Goal: Obtain resource: Obtain resource

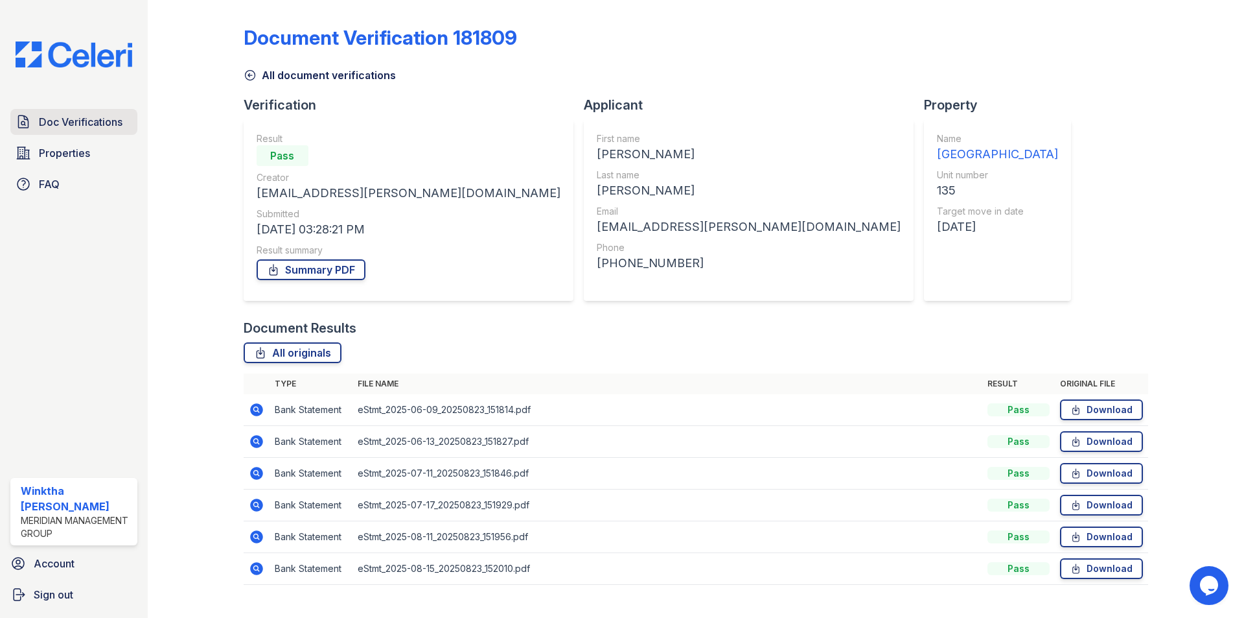
click at [106, 121] on span "Doc Verifications" at bounding box center [81, 122] width 84 height 16
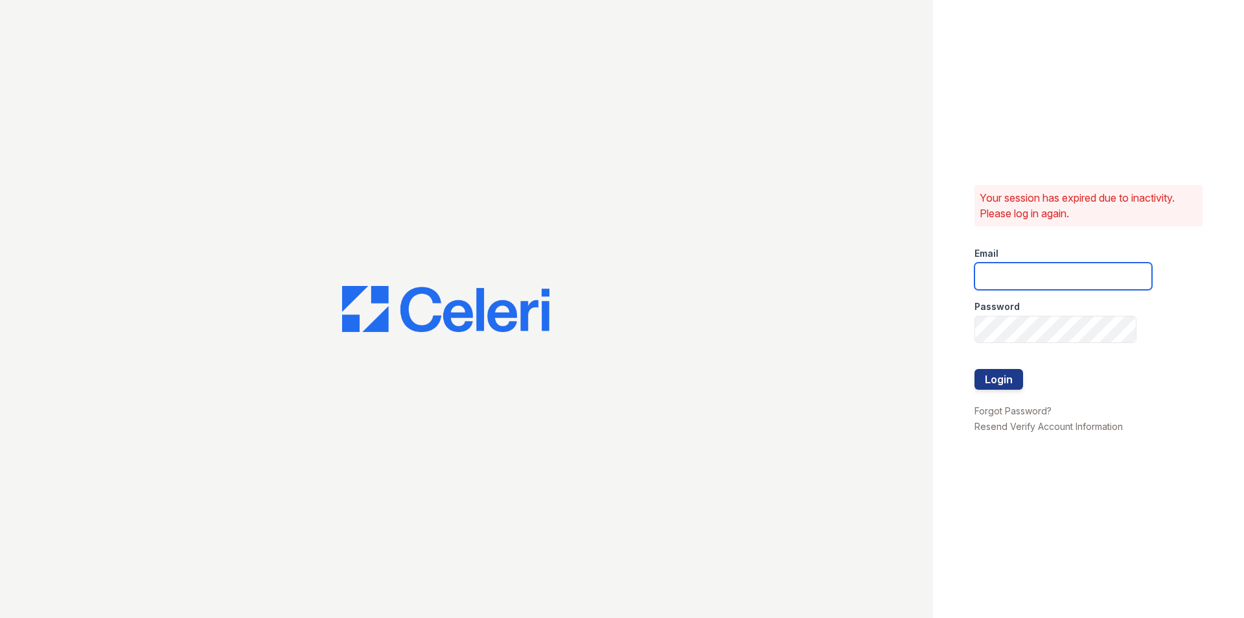
click at [1032, 278] on input "email" at bounding box center [1064, 275] width 178 height 27
type input "wstallings@mmgmgt.com"
click at [975, 369] on button "Login" at bounding box center [999, 379] width 49 height 21
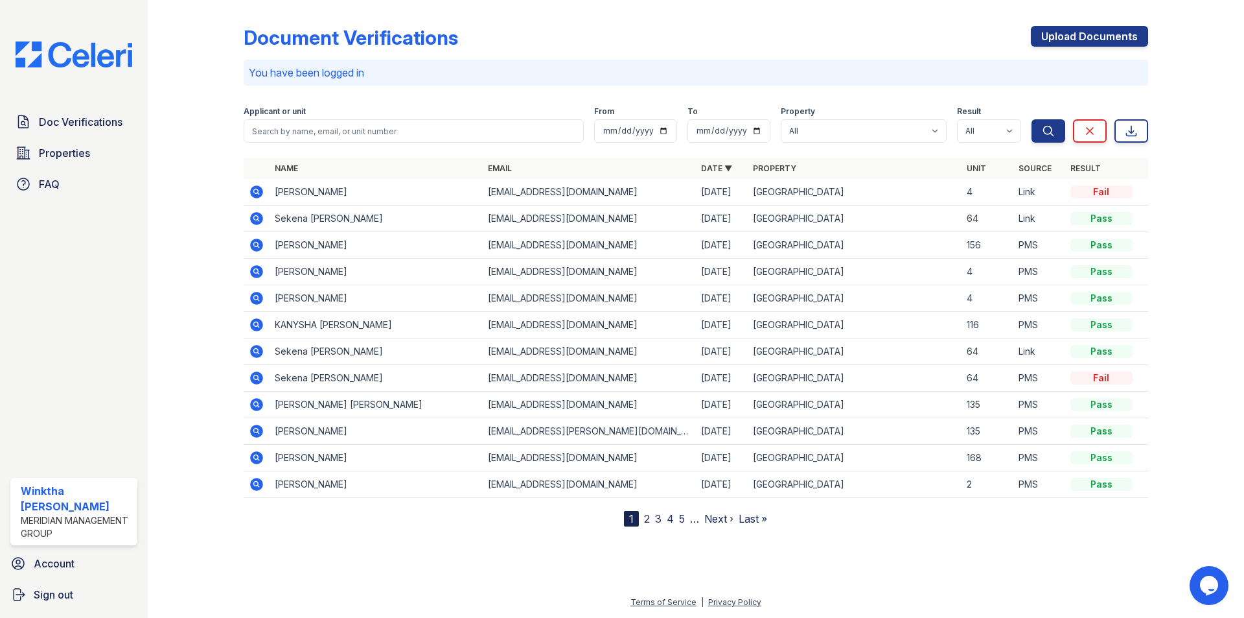
click at [259, 272] on icon at bounding box center [256, 271] width 13 height 13
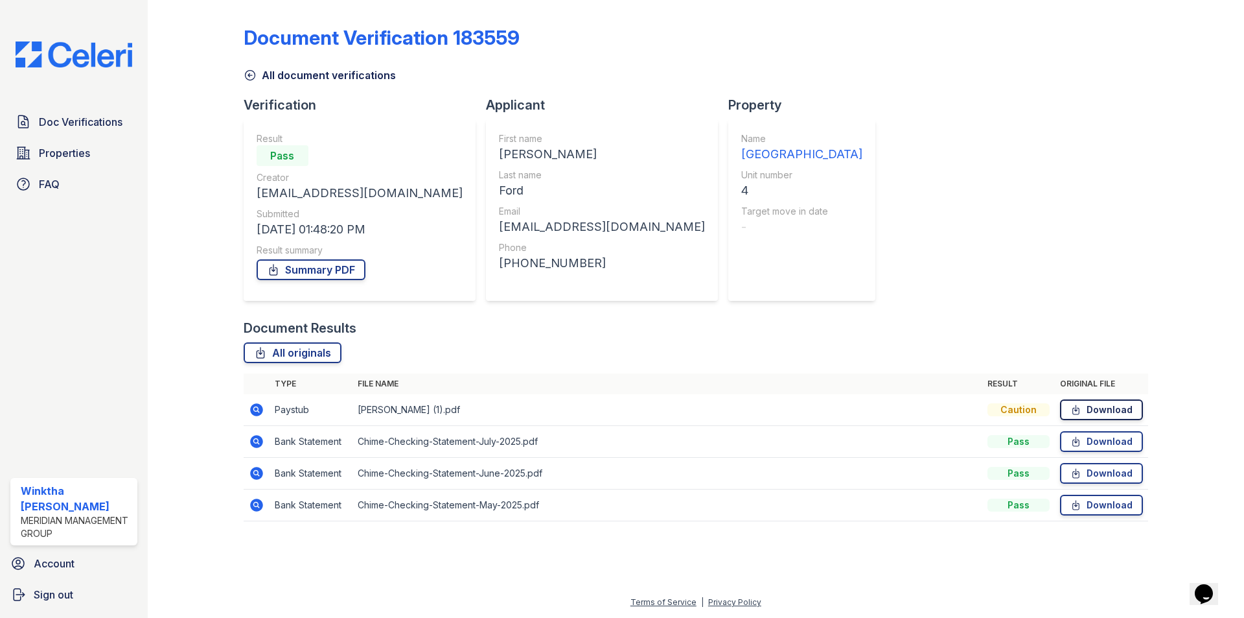
click at [1091, 409] on link "Download" at bounding box center [1101, 409] width 83 height 21
click at [62, 154] on span "Properties" at bounding box center [64, 153] width 51 height 16
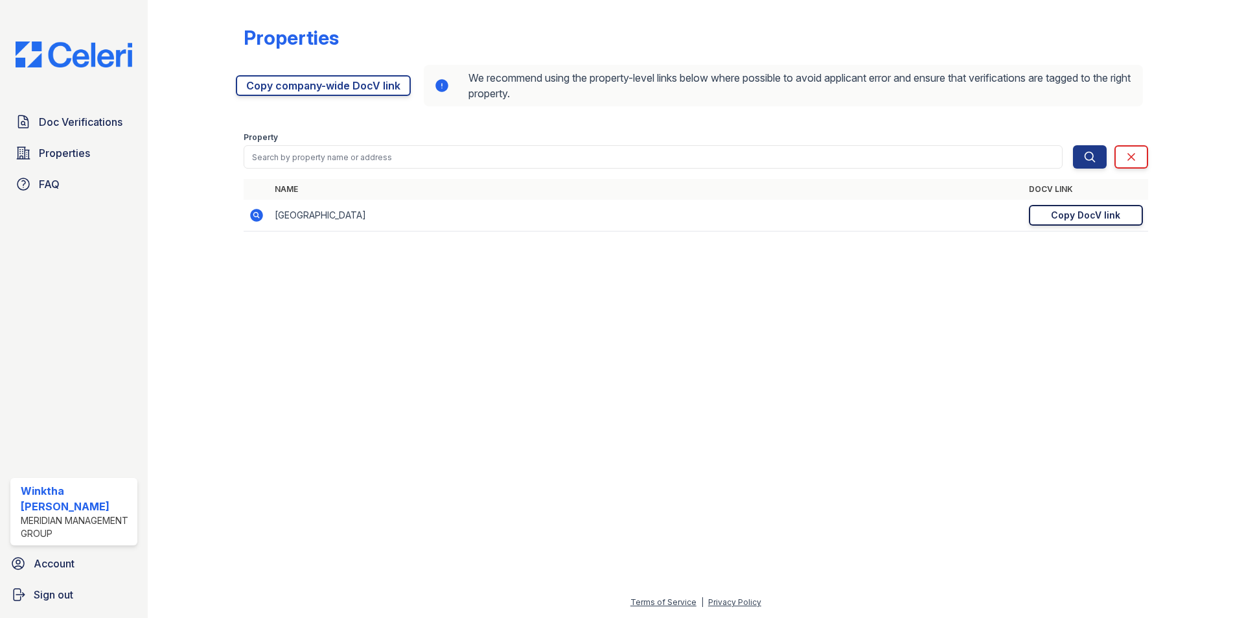
click at [1063, 212] on div "Copy DocV link" at bounding box center [1085, 215] width 69 height 13
click at [69, 126] on span "Doc Verifications" at bounding box center [81, 122] width 84 height 16
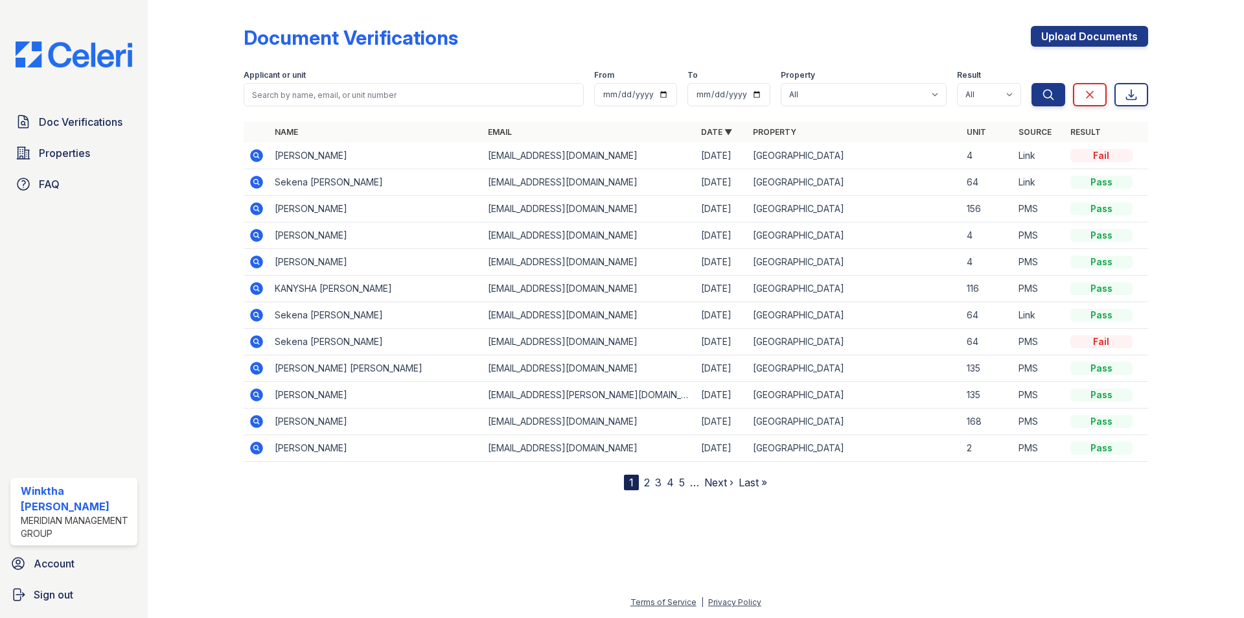
click at [256, 341] on icon at bounding box center [255, 340] width 3 height 3
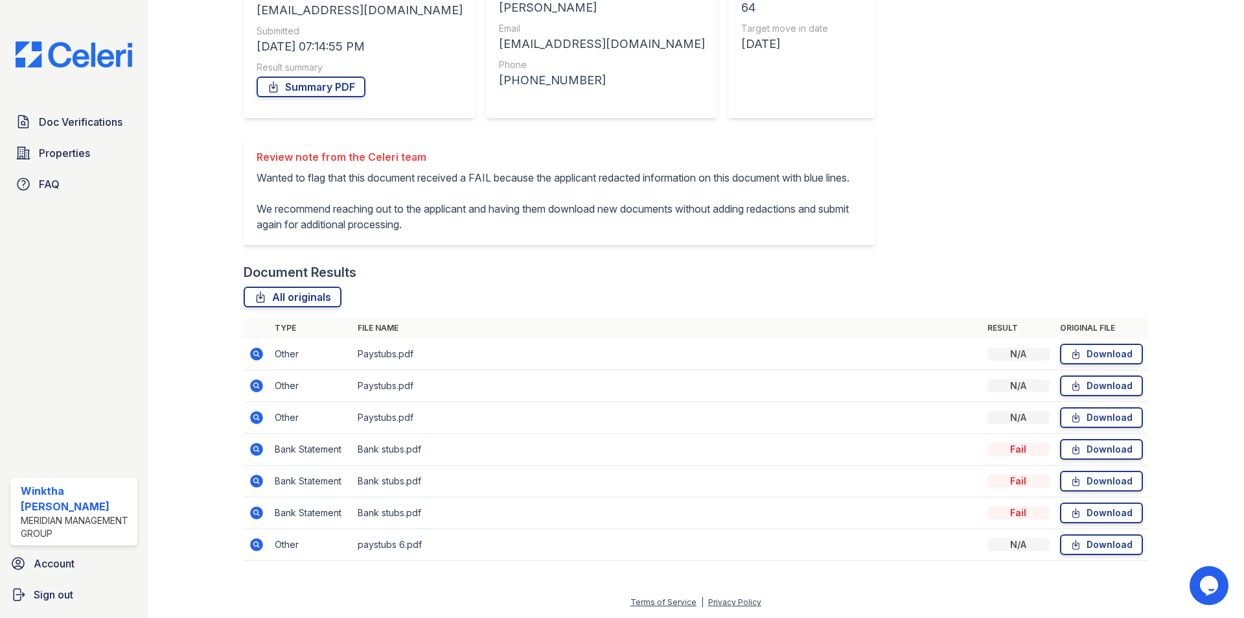
scroll to position [198, 0]
click at [65, 120] on span "Doc Verifications" at bounding box center [81, 122] width 84 height 16
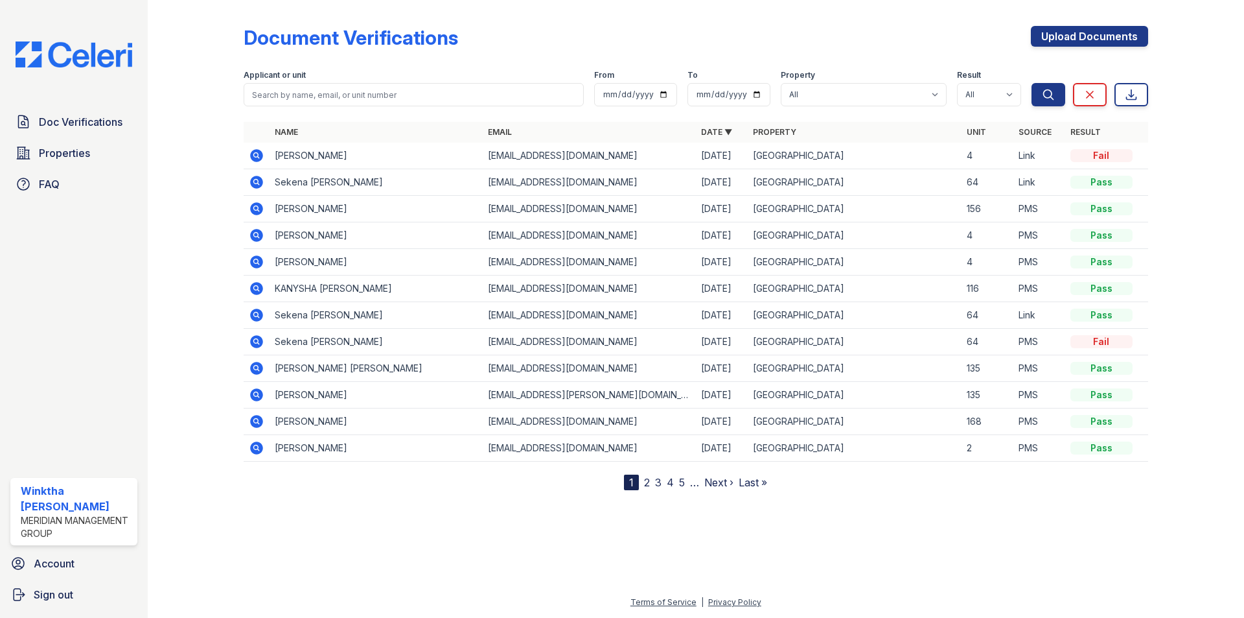
click at [262, 316] on icon at bounding box center [256, 314] width 13 height 13
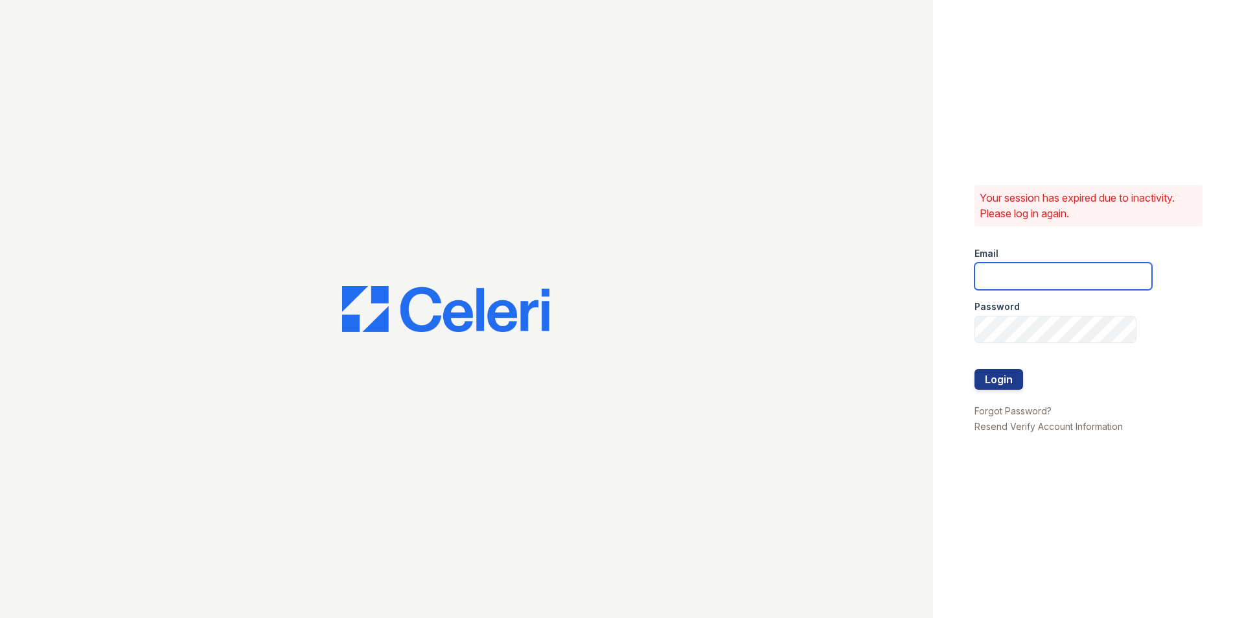
click at [1032, 281] on input "email" at bounding box center [1064, 275] width 178 height 27
type input "[EMAIL_ADDRESS][DOMAIN_NAME]"
click at [975, 369] on button "Login" at bounding box center [999, 379] width 49 height 21
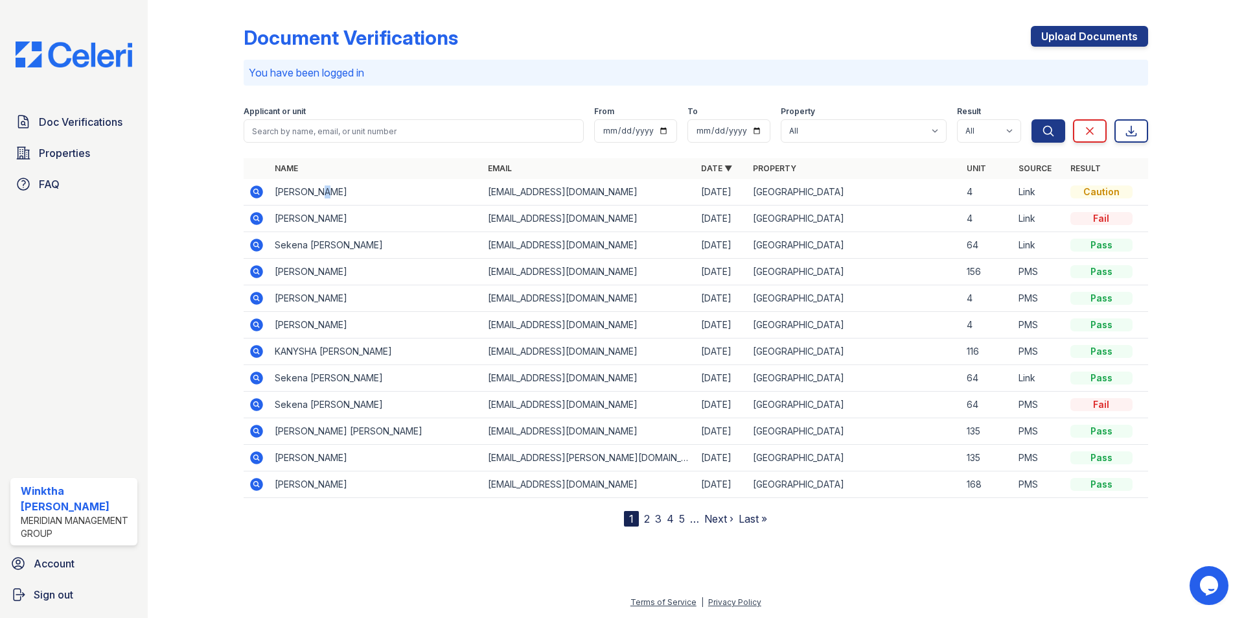
click at [314, 192] on td "Gary Ford" at bounding box center [376, 192] width 213 height 27
click at [258, 187] on icon at bounding box center [256, 191] width 13 height 13
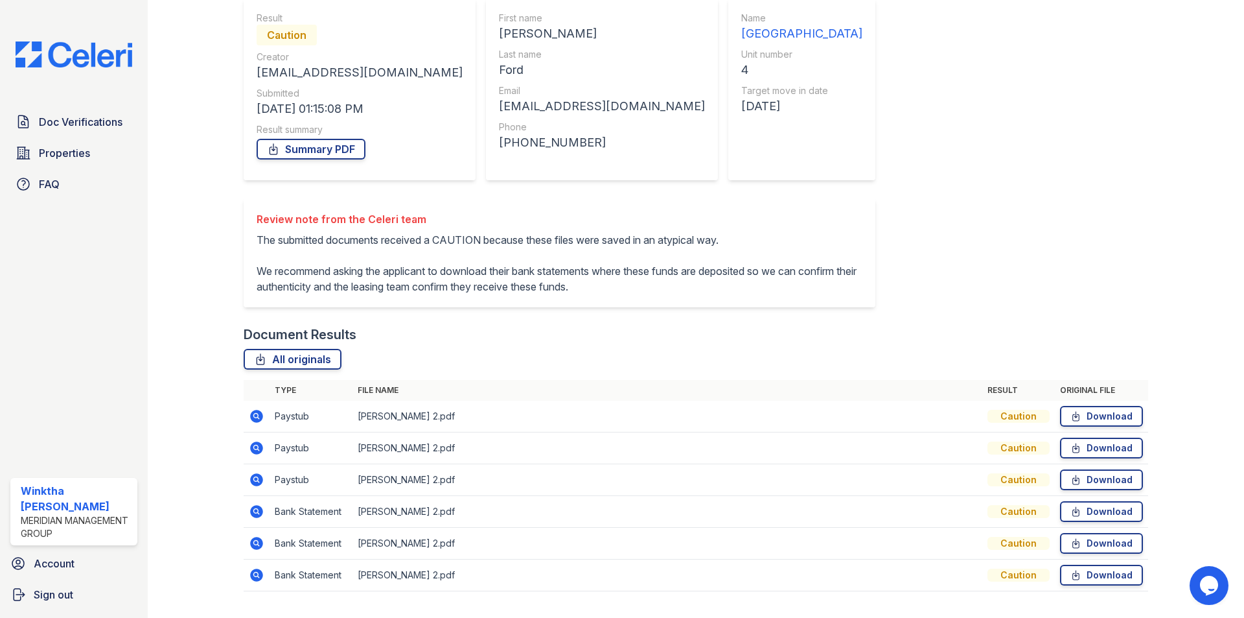
scroll to position [167, 0]
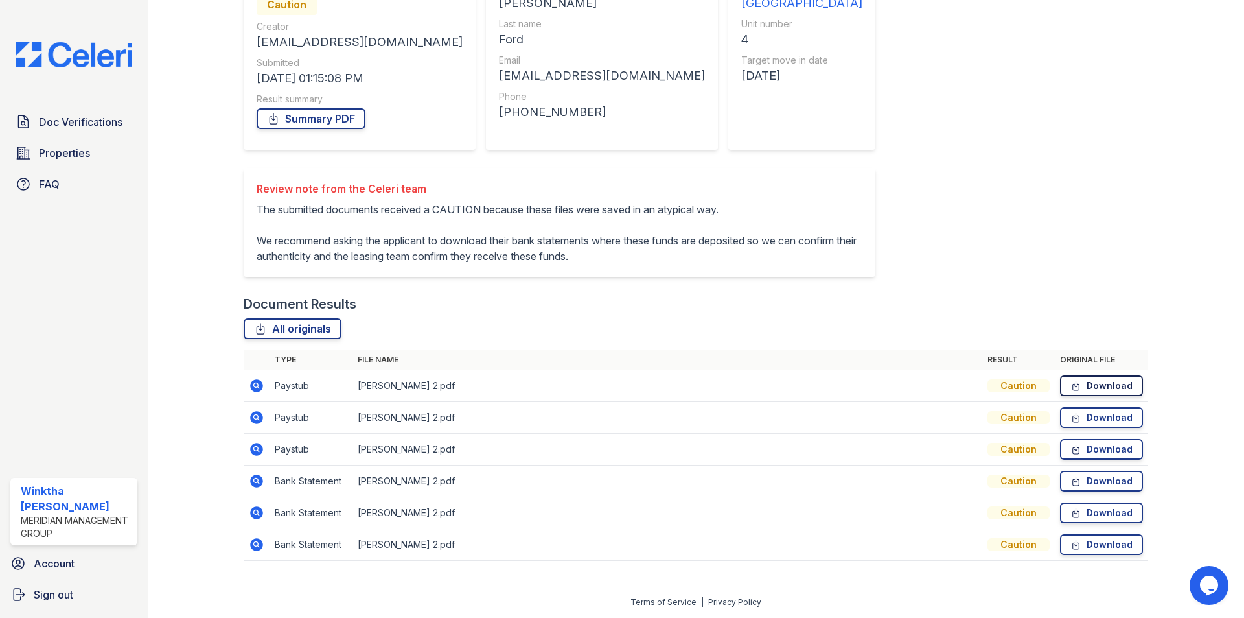
click at [1070, 389] on icon at bounding box center [1075, 385] width 11 height 13
click at [220, 410] on div at bounding box center [205, 213] width 75 height 719
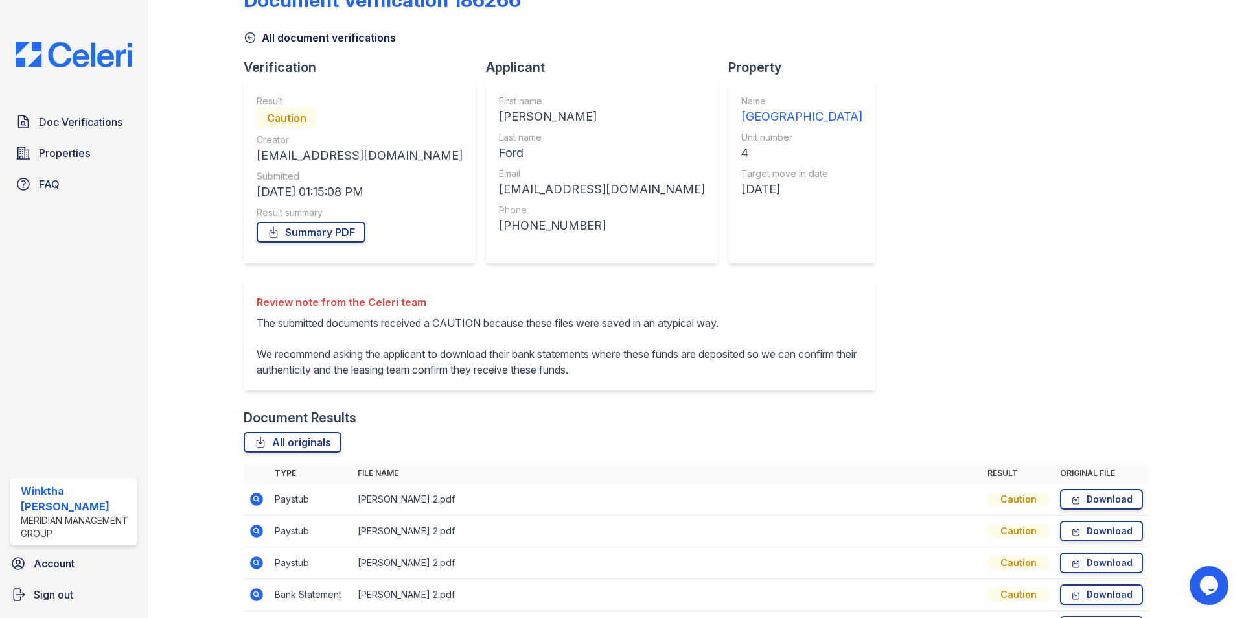
scroll to position [0, 0]
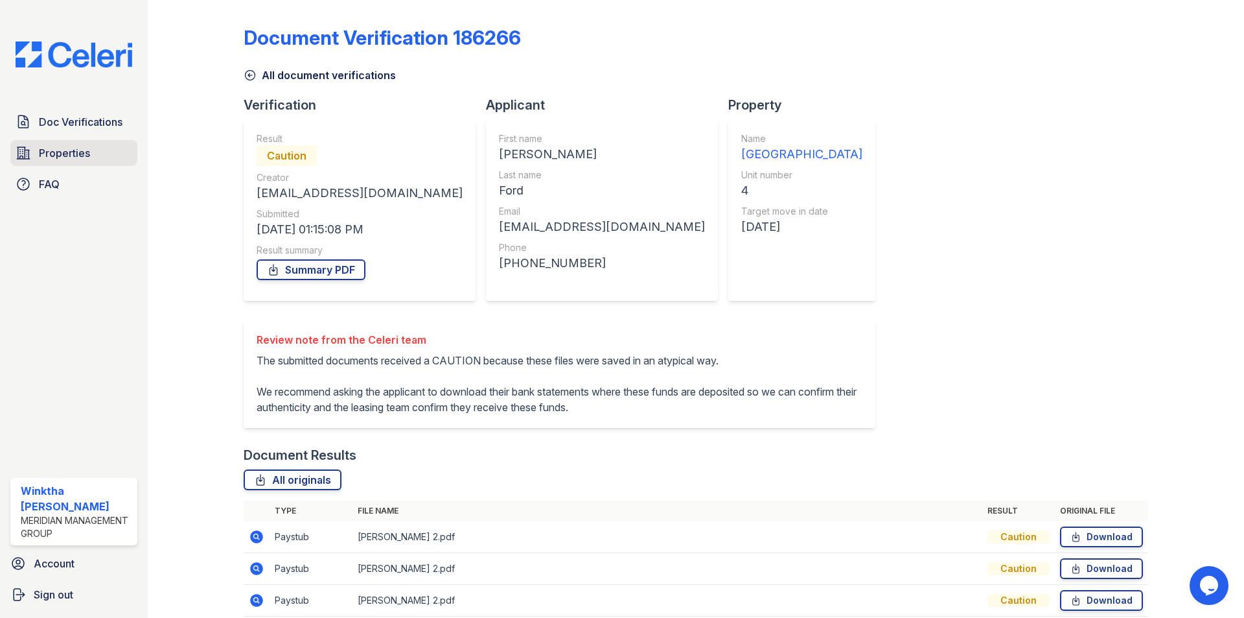
click at [70, 152] on span "Properties" at bounding box center [64, 153] width 51 height 16
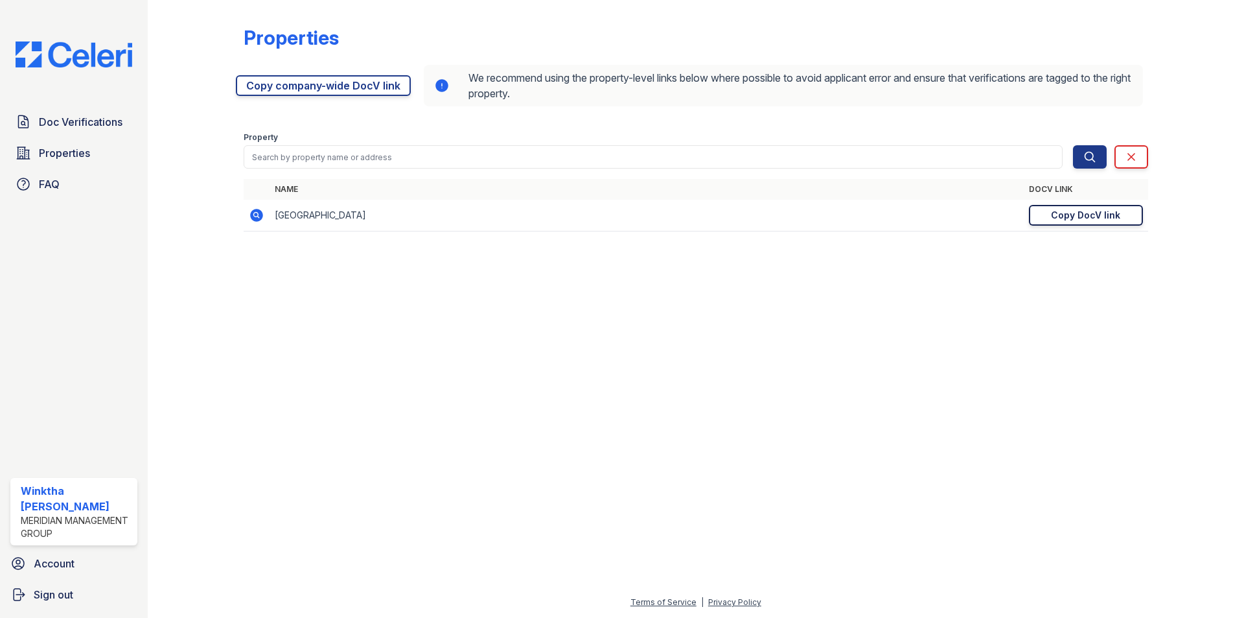
click at [1070, 214] on div "Copy DocV link" at bounding box center [1085, 215] width 69 height 13
